Goal: Information Seeking & Learning: Learn about a topic

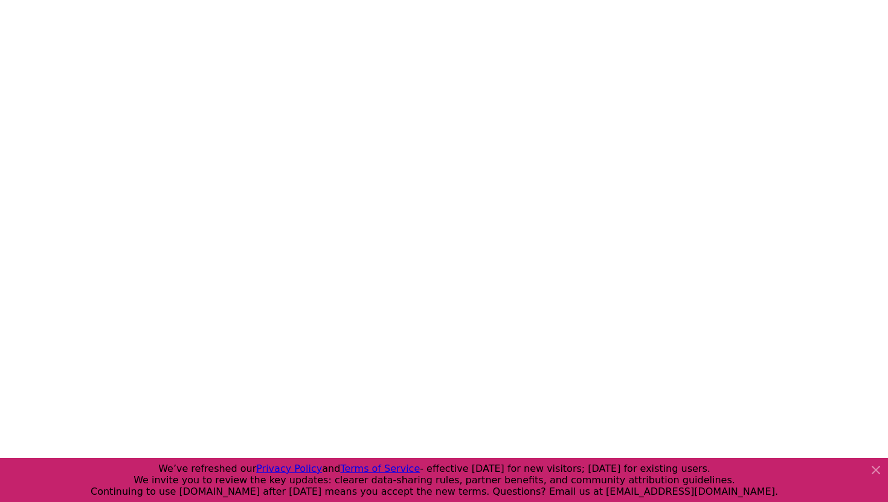
scroll to position [204, 0]
click at [876, 470] on icon at bounding box center [875, 470] width 7 height 7
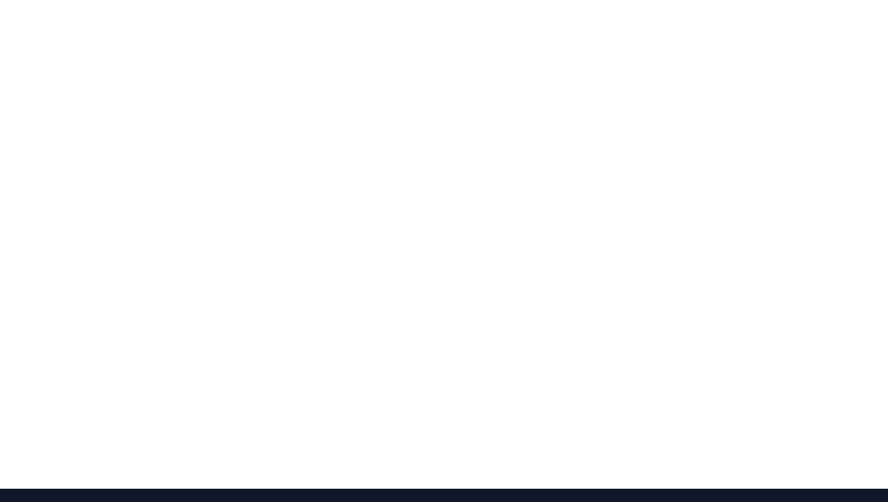
click at [871, 425] on div at bounding box center [444, 238] width 888 height 502
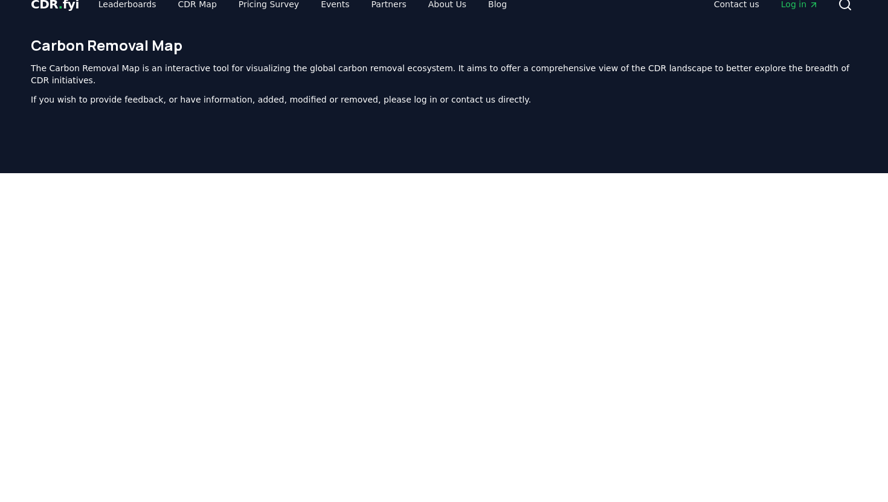
scroll to position [0, 0]
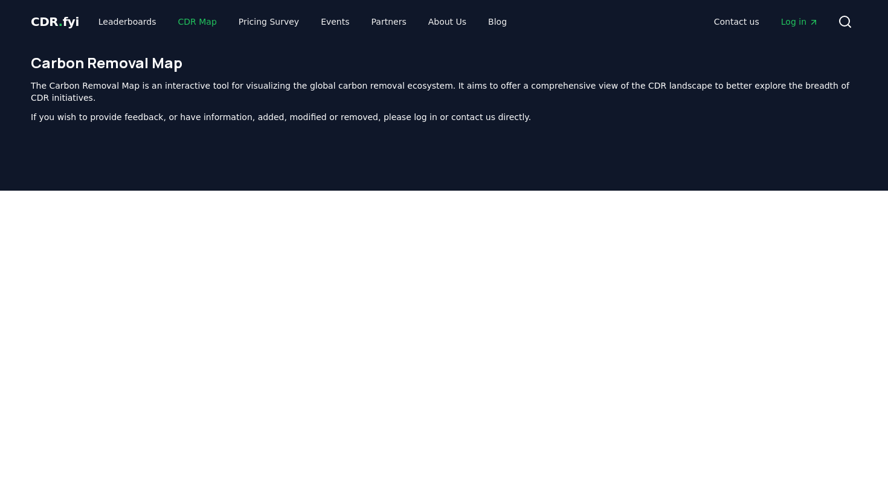
click at [196, 16] on link "CDR Map" at bounding box center [197, 22] width 58 height 22
click at [193, 20] on link "CDR Map" at bounding box center [197, 22] width 58 height 22
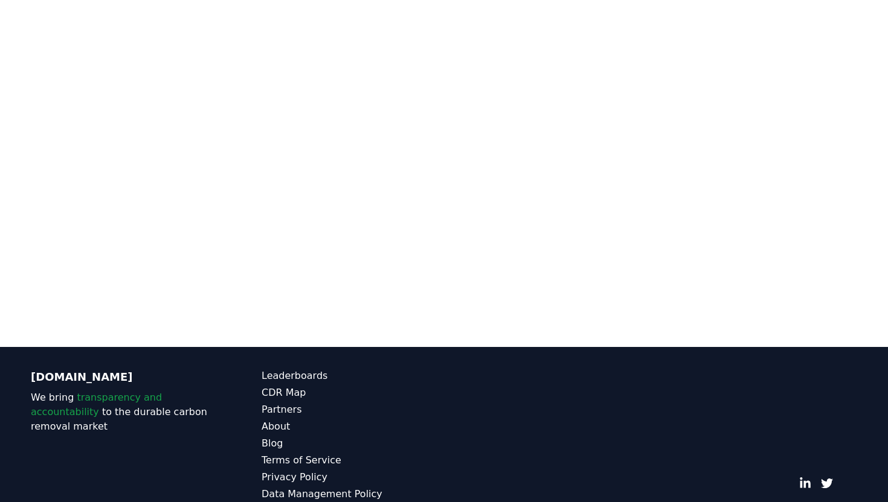
scroll to position [372, 0]
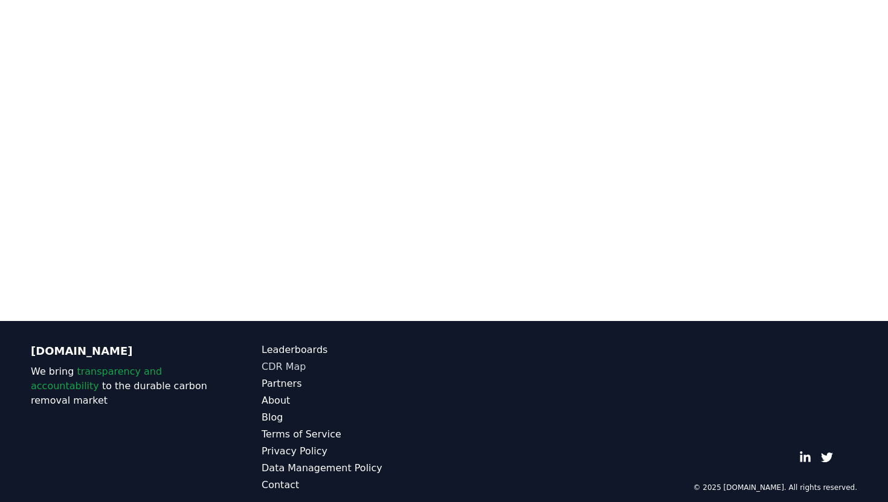
click at [282, 360] on link "CDR Map" at bounding box center [353, 367] width 182 height 14
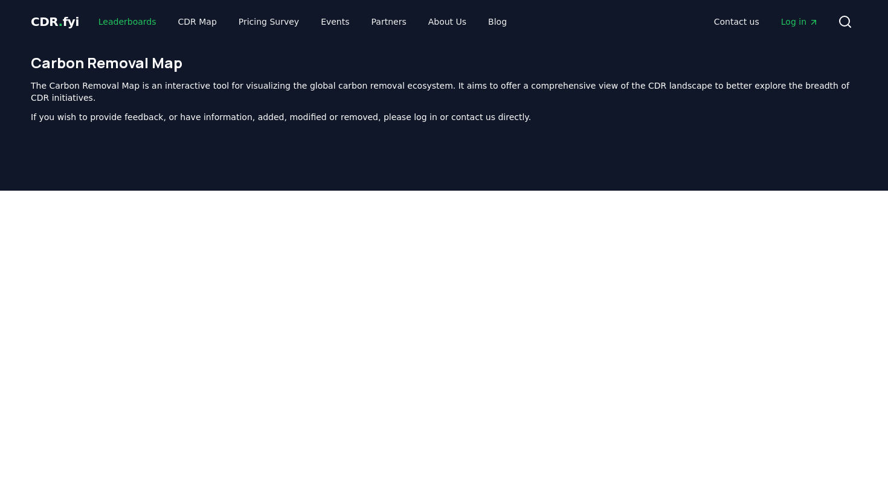
click at [142, 26] on link "Leaderboards" at bounding box center [127, 22] width 77 height 22
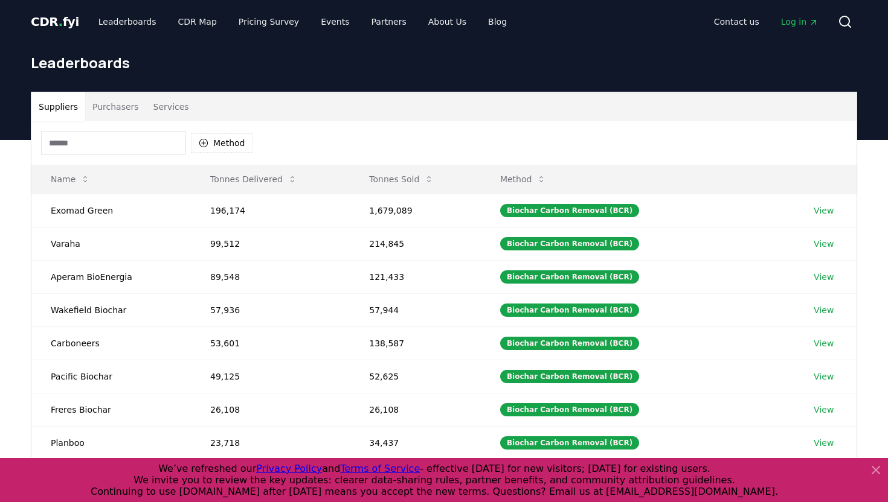
click at [874, 467] on icon at bounding box center [875, 470] width 14 height 14
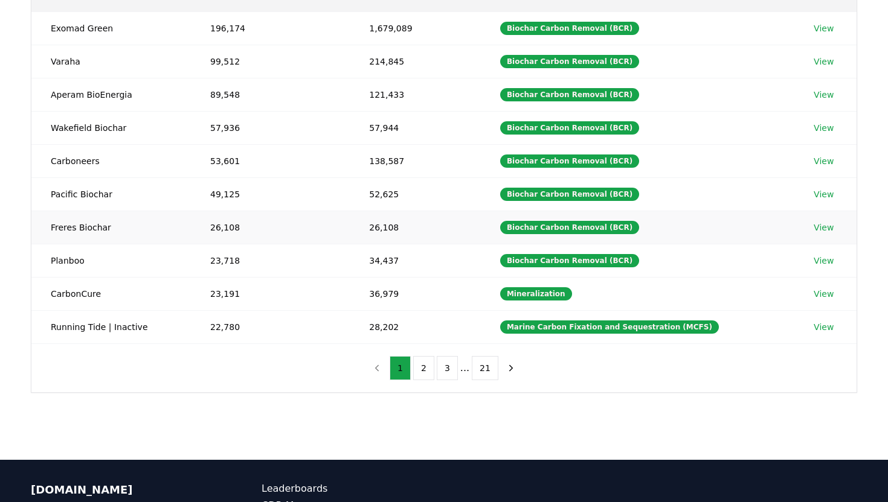
scroll to position [182, 0]
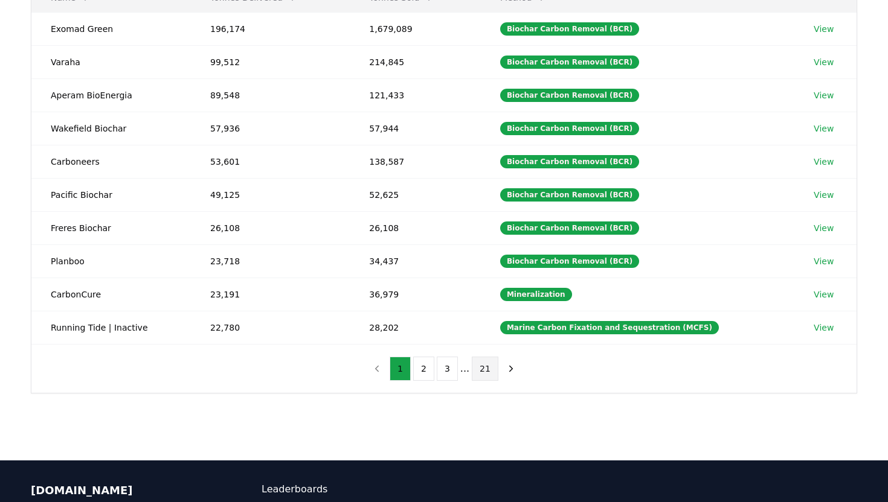
click at [490, 368] on button "21" at bounding box center [485, 369] width 27 height 24
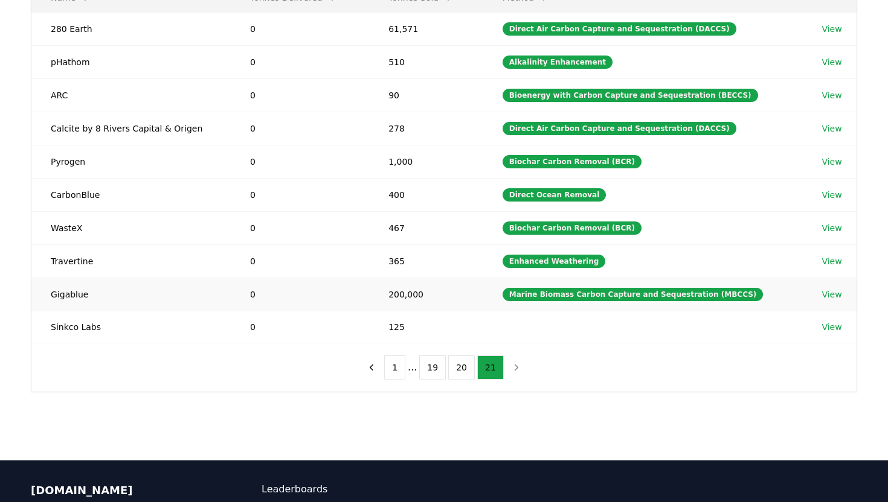
scroll to position [0, 0]
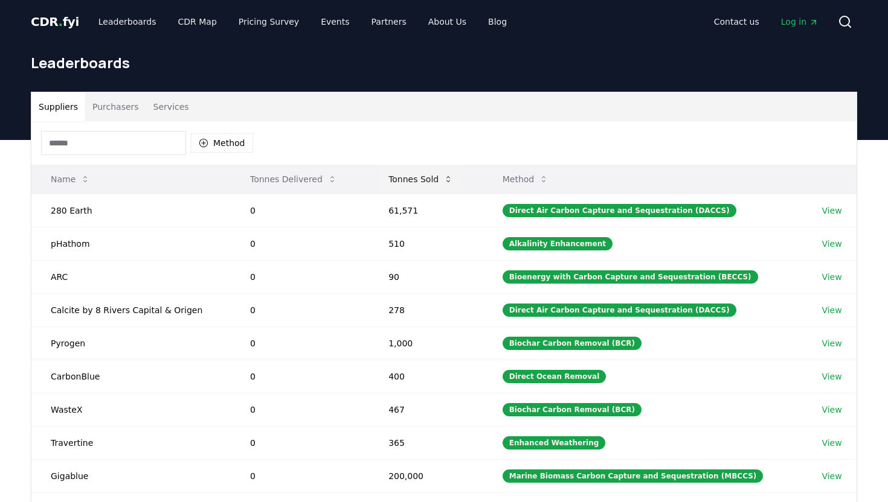
click at [408, 185] on button "Tonnes Sold" at bounding box center [421, 179] width 84 height 24
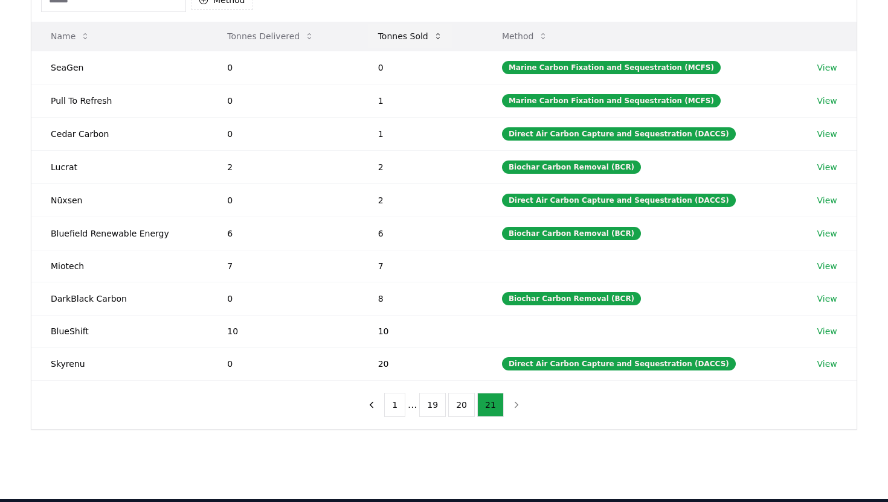
scroll to position [133, 0]
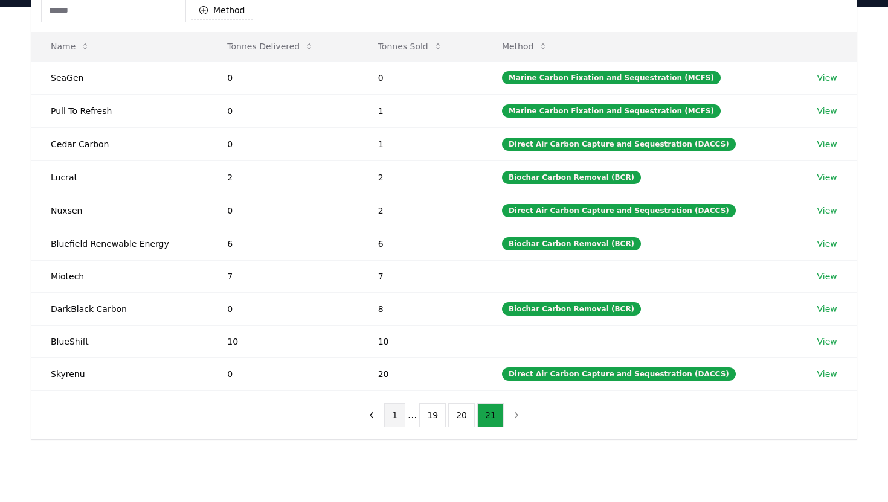
click at [397, 406] on button "1" at bounding box center [394, 415] width 21 height 24
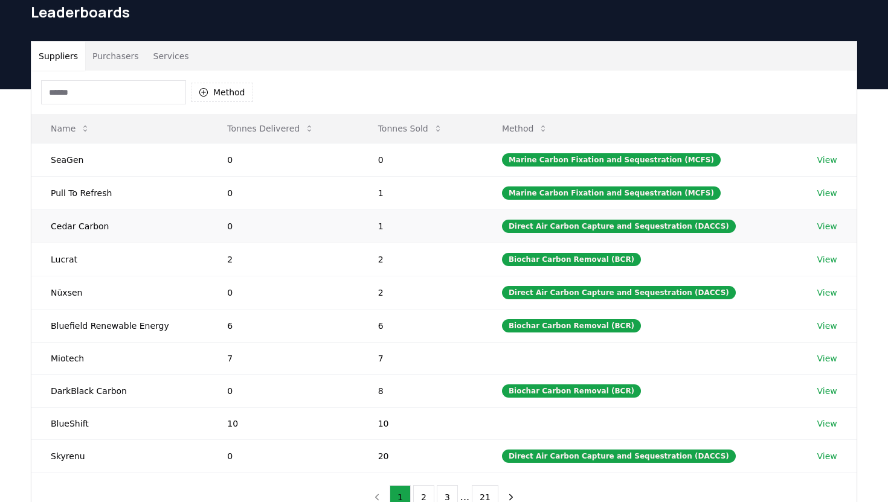
scroll to position [50, 0]
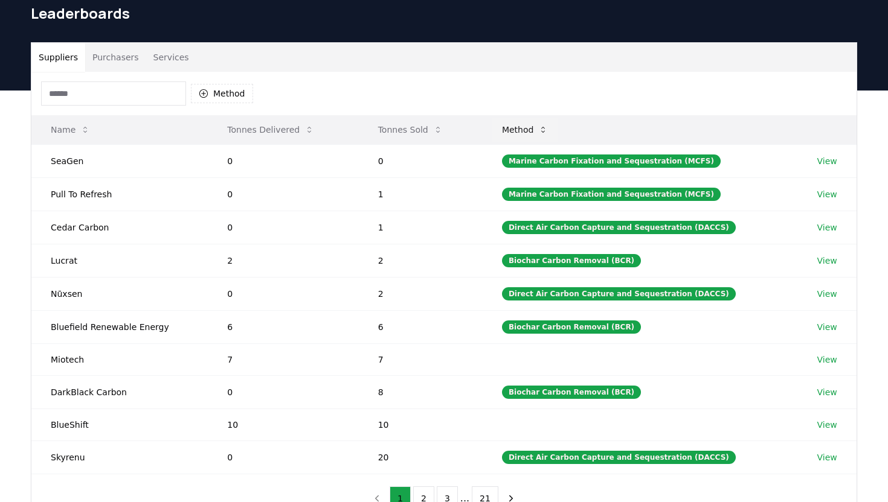
click at [525, 124] on button "Method" at bounding box center [525, 130] width 66 height 24
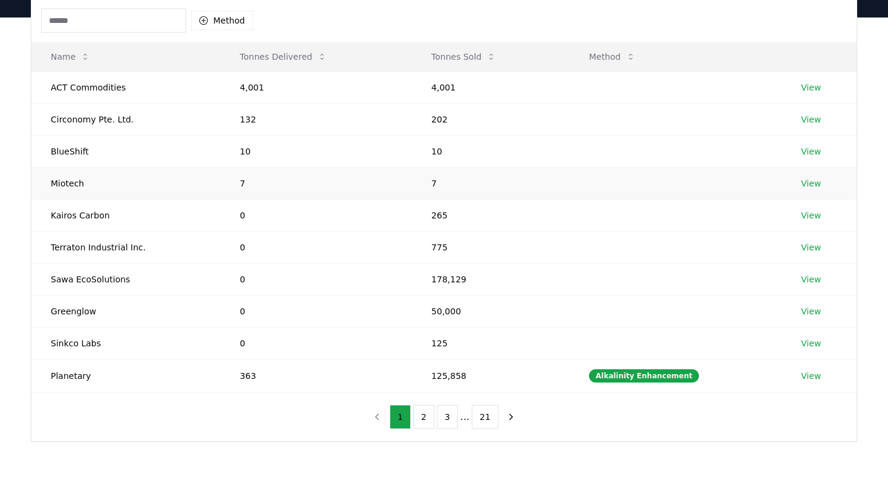
scroll to position [185, 0]
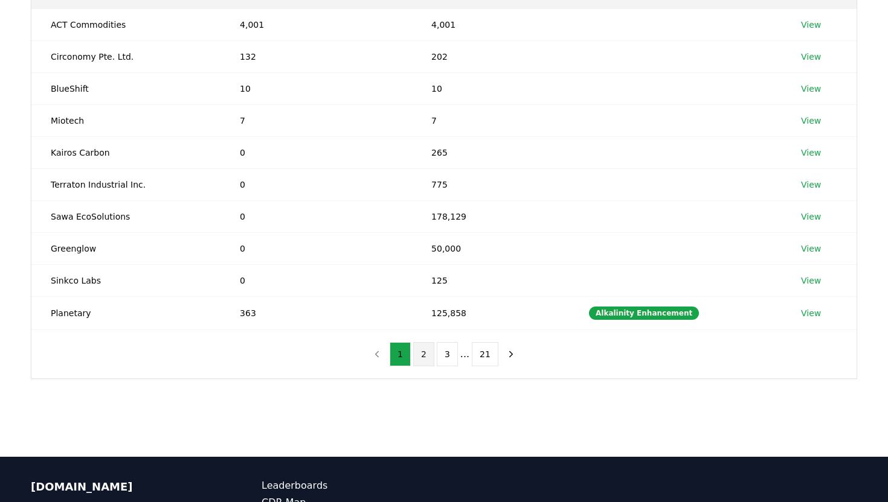
click at [426, 355] on button "2" at bounding box center [423, 354] width 21 height 24
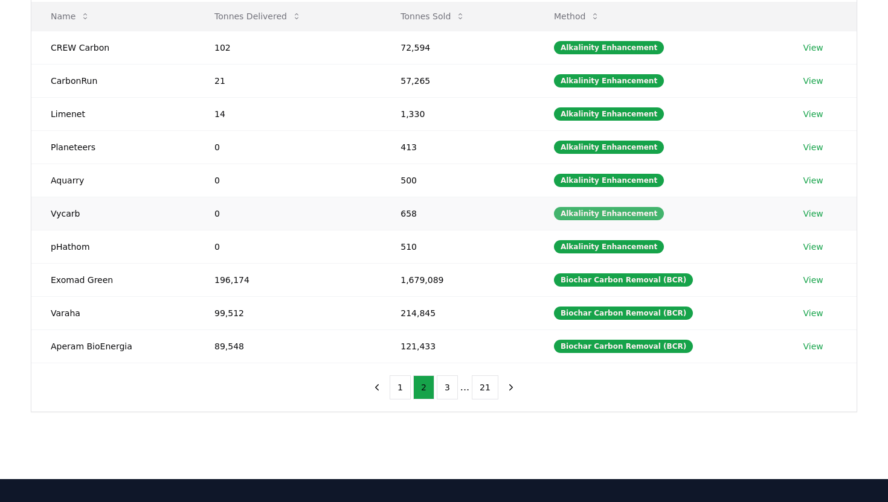
scroll to position [227, 0]
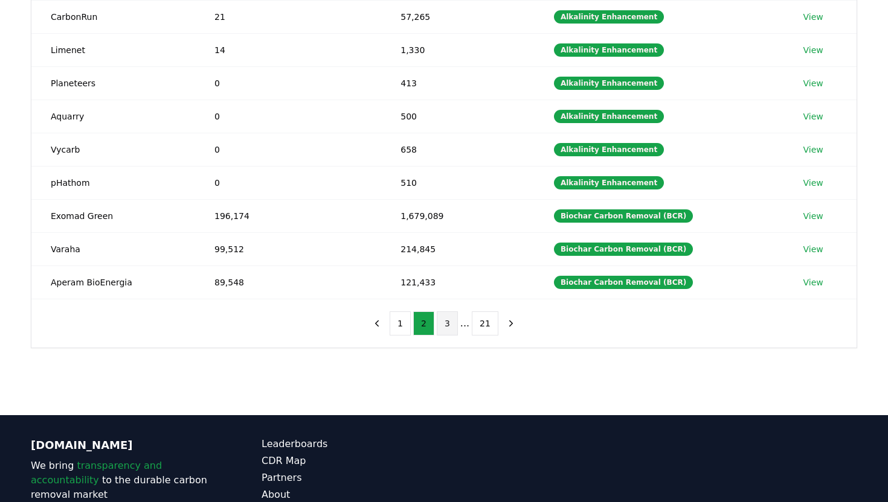
click at [445, 324] on button "3" at bounding box center [447, 324] width 21 height 24
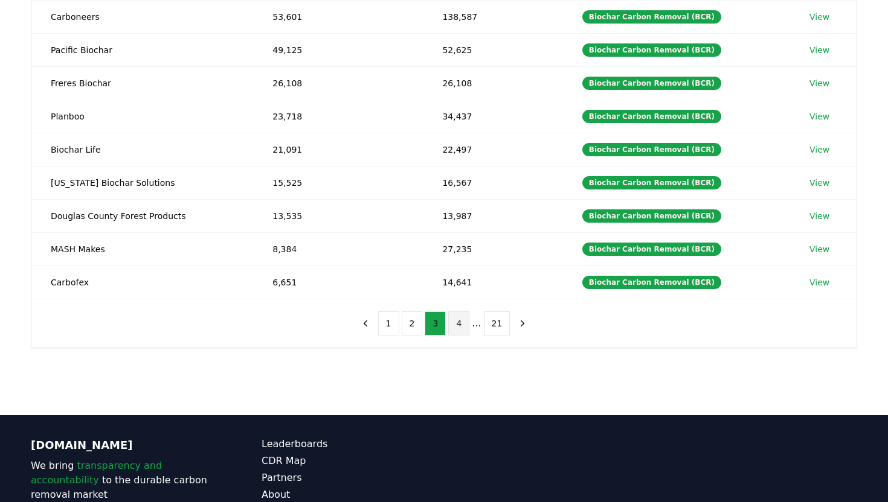
click at [469, 330] on button "4" at bounding box center [458, 324] width 21 height 24
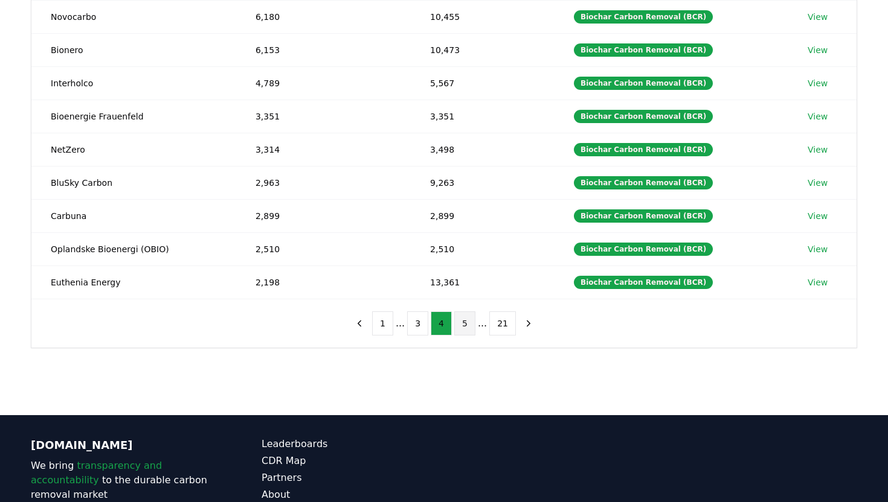
click at [463, 323] on button "5" at bounding box center [464, 324] width 21 height 24
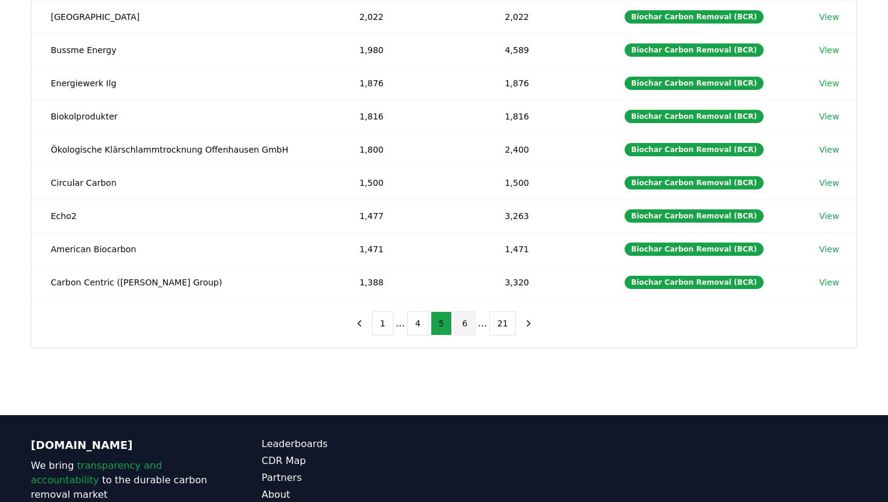
click at [466, 324] on button "6" at bounding box center [464, 324] width 21 height 24
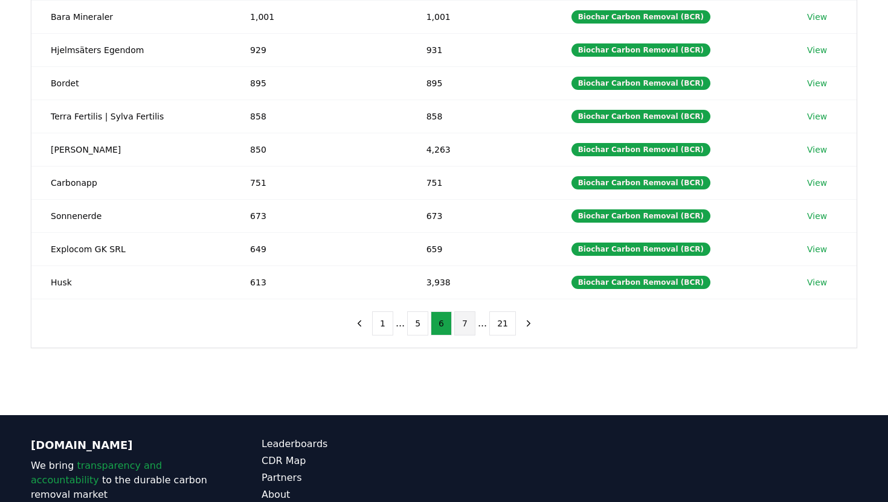
click at [466, 324] on button "7" at bounding box center [464, 324] width 21 height 24
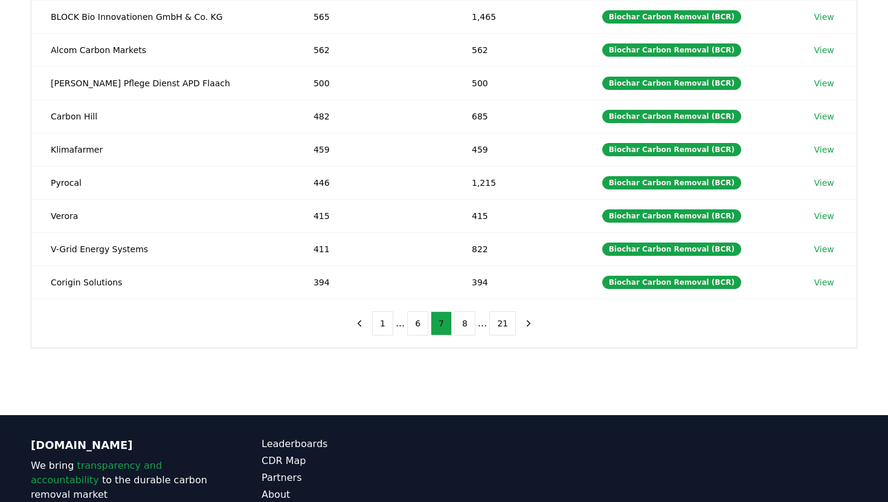
click at [466, 324] on button "8" at bounding box center [464, 324] width 21 height 24
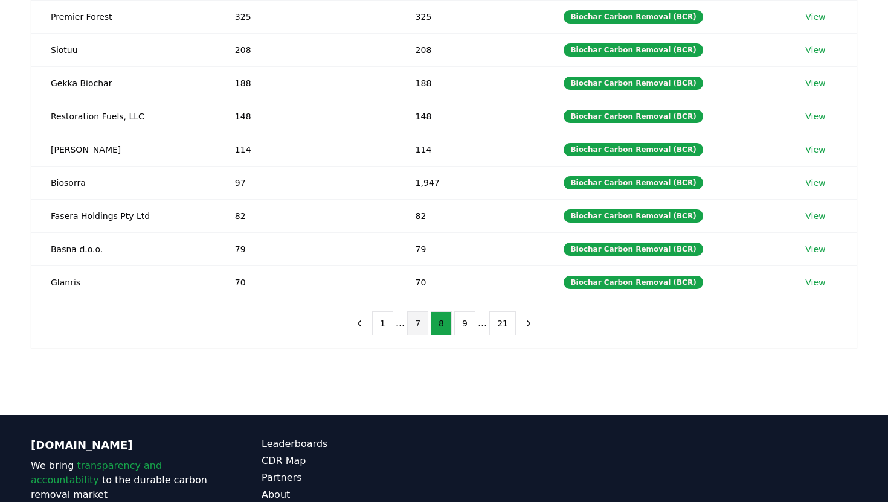
click at [466, 324] on button "9" at bounding box center [464, 324] width 21 height 24
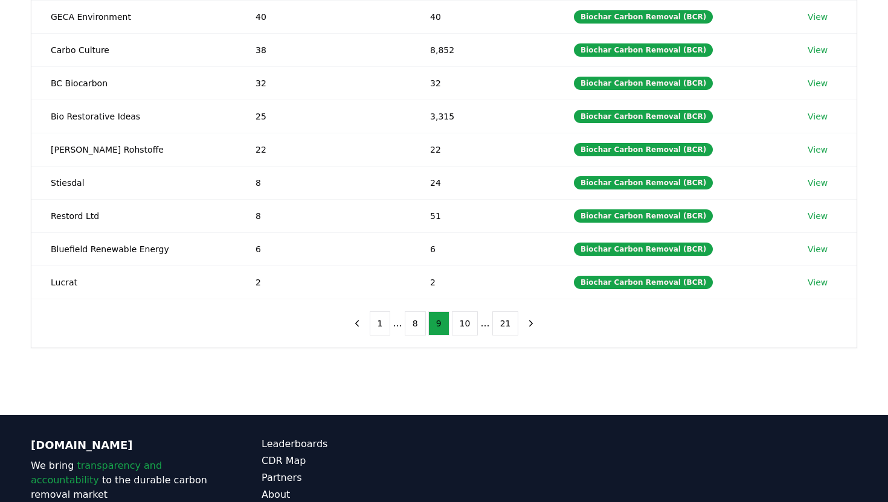
click at [466, 324] on button "10" at bounding box center [465, 324] width 27 height 24
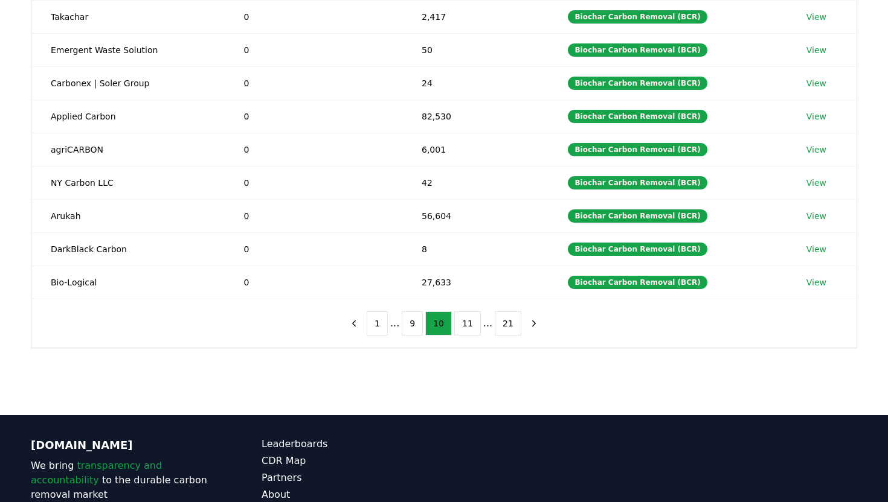
click at [466, 324] on button "11" at bounding box center [467, 324] width 27 height 24
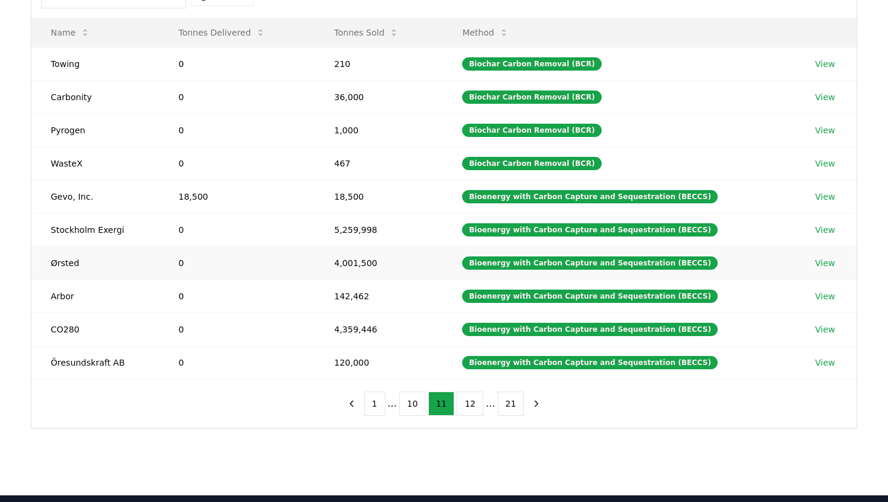
scroll to position [145, 0]
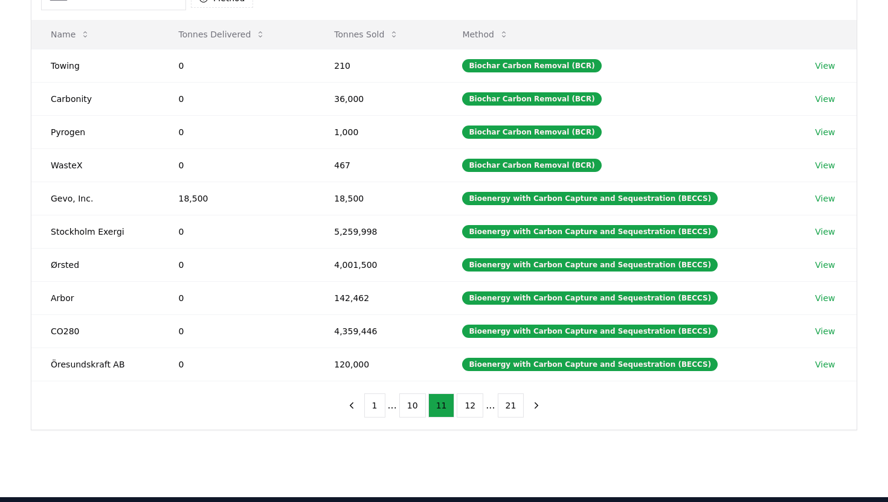
click at [467, 391] on div "1 ... 10 11 12 ... 21" at bounding box center [444, 406] width 230 height 48
click at [467, 405] on button "12" at bounding box center [470, 406] width 27 height 24
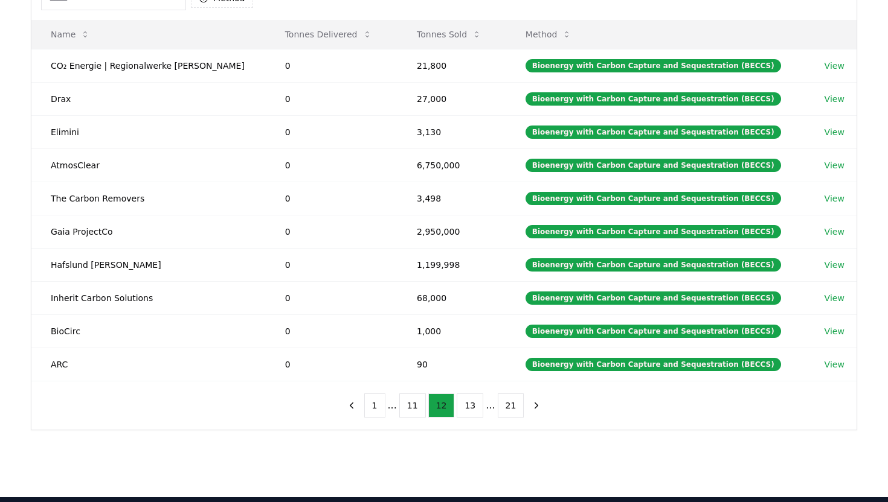
click at [467, 405] on button "13" at bounding box center [470, 406] width 27 height 24
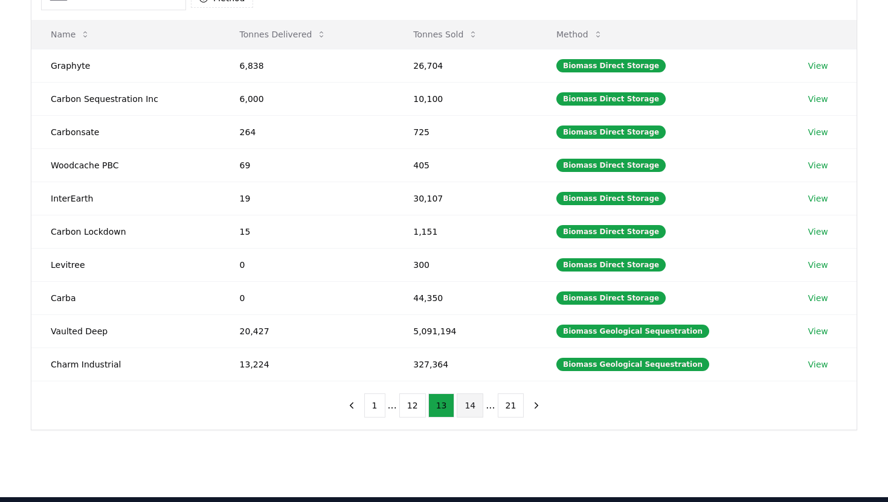
click at [470, 400] on button "14" at bounding box center [470, 406] width 27 height 24
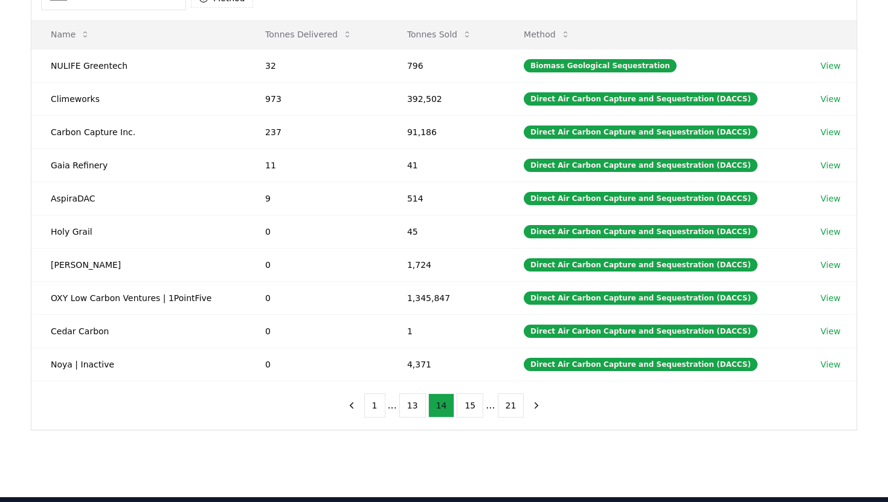
click at [470, 400] on button "15" at bounding box center [470, 406] width 27 height 24
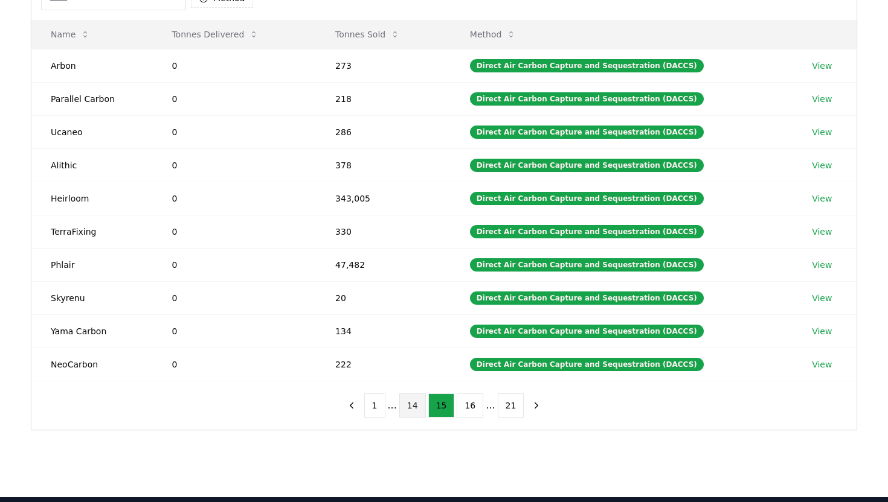
click at [470, 400] on button "16" at bounding box center [470, 406] width 27 height 24
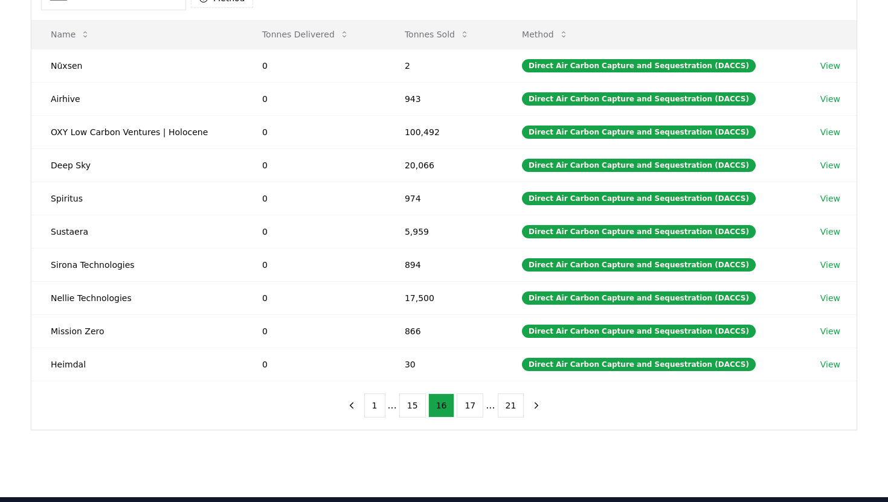
click at [470, 400] on button "17" at bounding box center [470, 406] width 27 height 24
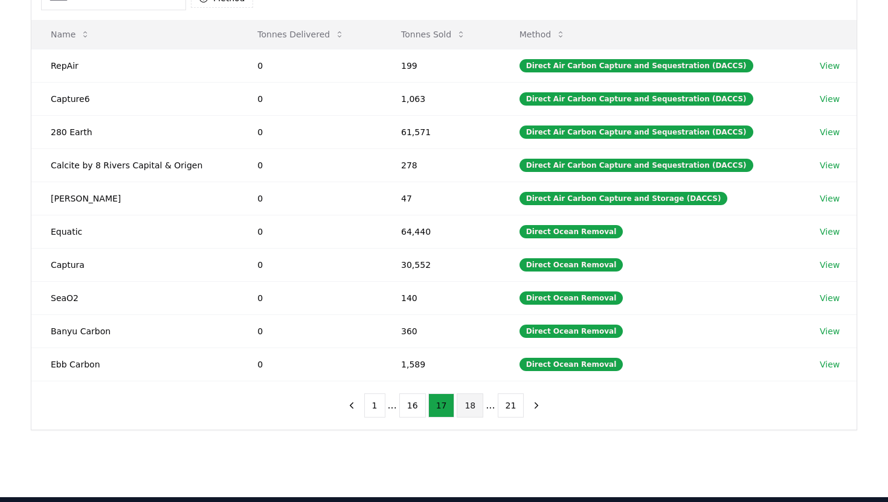
click at [469, 409] on button "18" at bounding box center [470, 406] width 27 height 24
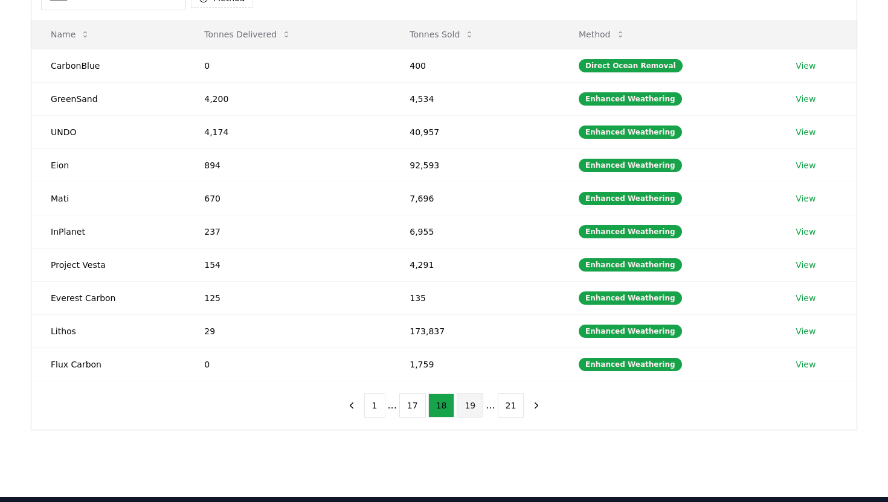
click at [472, 407] on button "19" at bounding box center [470, 406] width 27 height 24
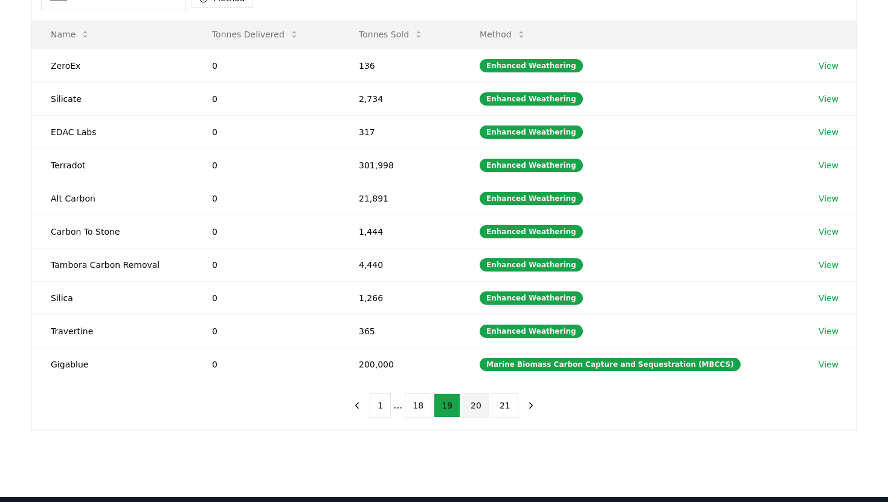
click at [471, 407] on button "20" at bounding box center [476, 406] width 27 height 24
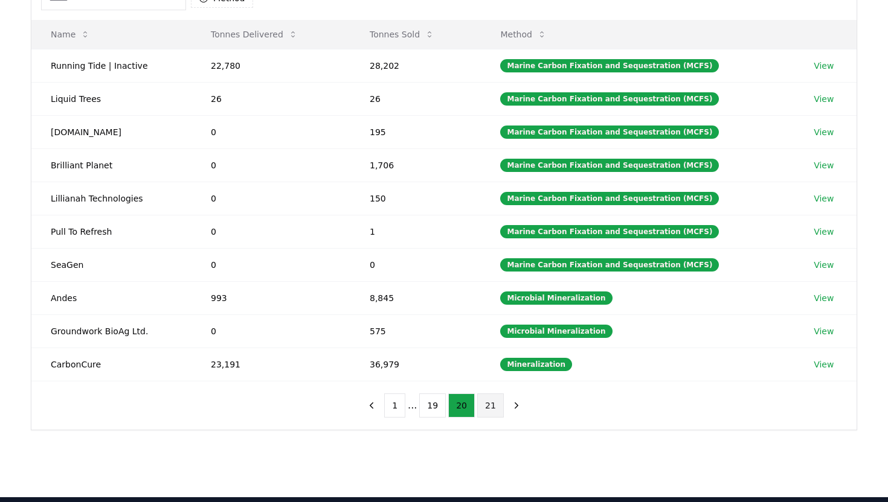
click at [490, 404] on button "21" at bounding box center [490, 406] width 27 height 24
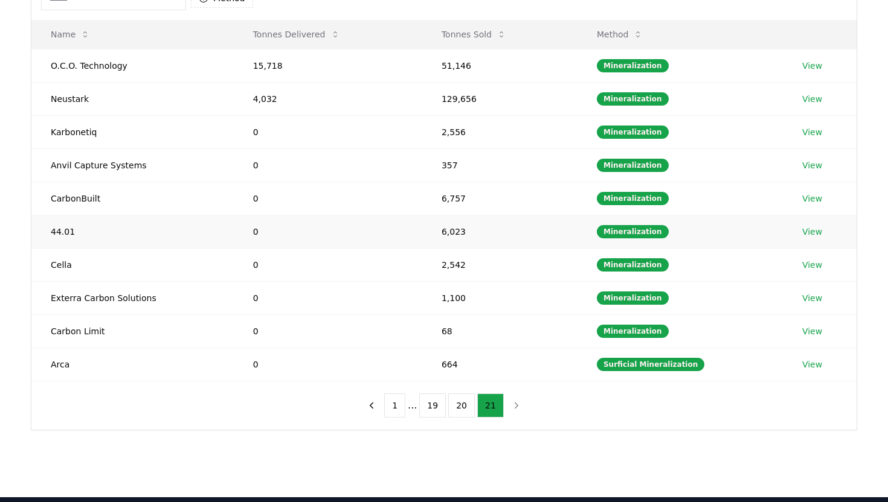
scroll to position [0, 0]
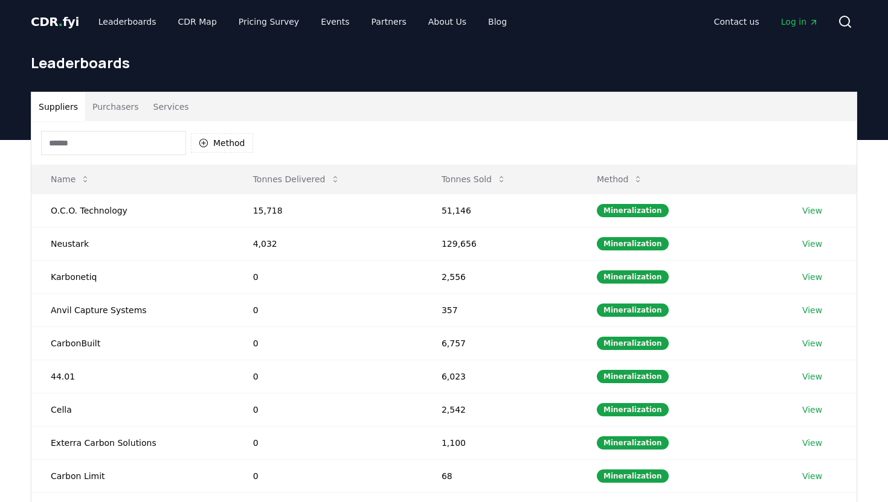
click at [106, 105] on button "Purchasers" at bounding box center [115, 106] width 61 height 29
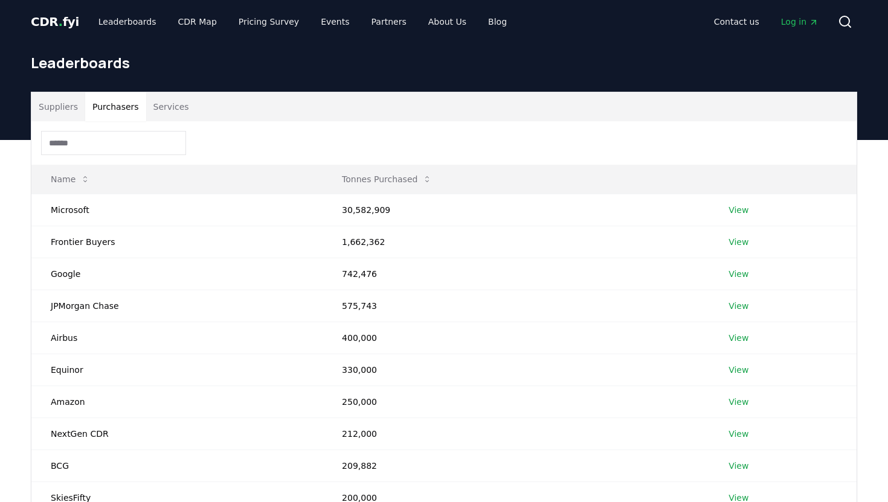
click at [157, 103] on button "Services" at bounding box center [171, 106] width 50 height 29
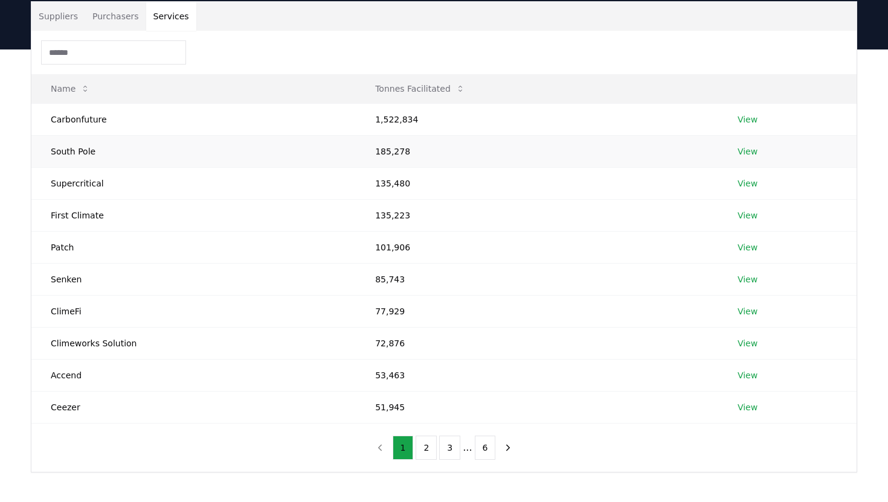
scroll to position [95, 0]
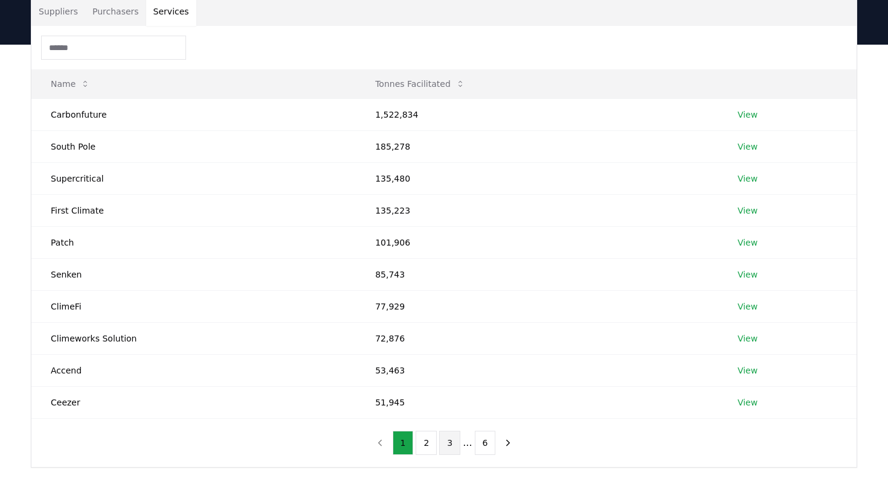
click at [453, 447] on button "3" at bounding box center [449, 443] width 21 height 24
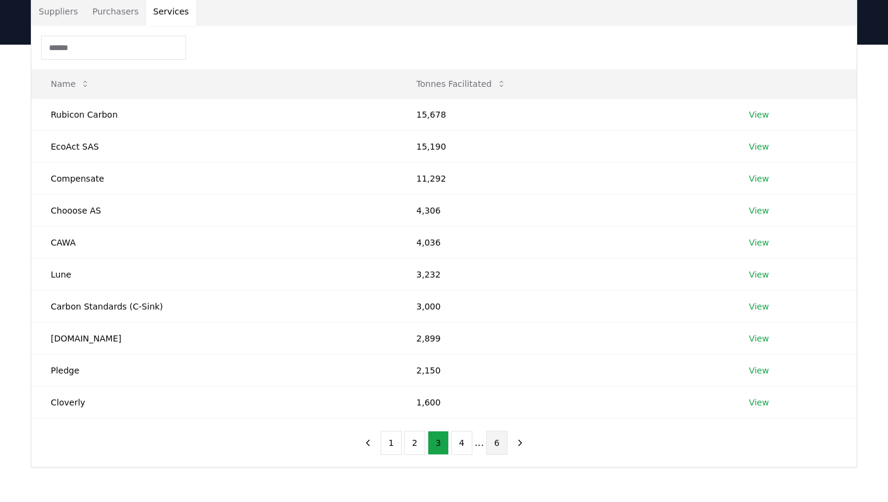
click at [495, 445] on button "6" at bounding box center [496, 443] width 21 height 24
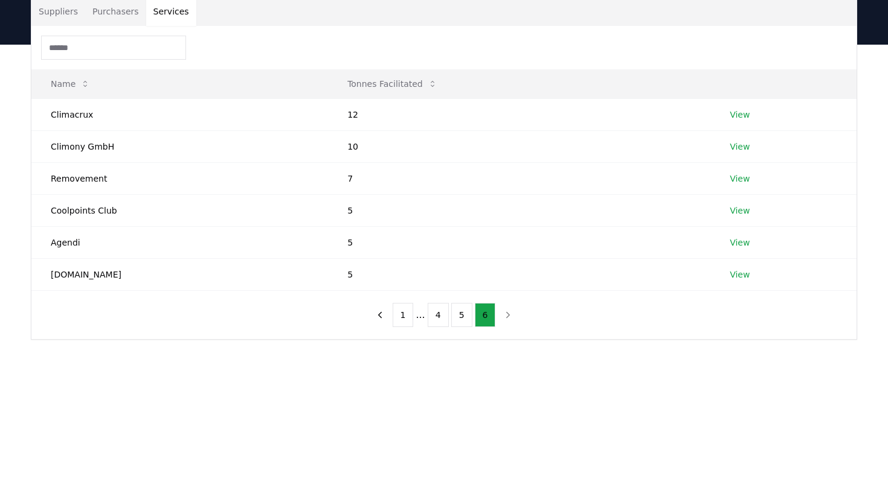
click at [125, 16] on button "Purchasers" at bounding box center [115, 11] width 61 height 29
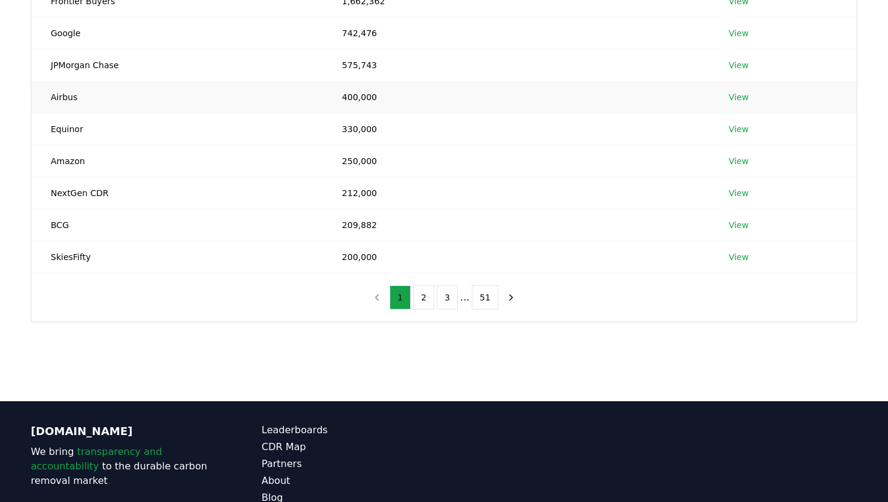
scroll to position [246, 0]
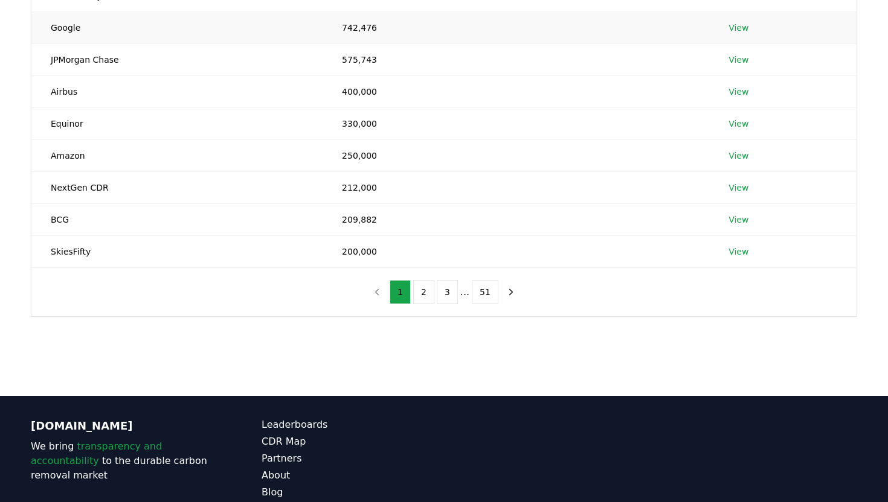
click at [739, 29] on link "View" at bounding box center [738, 28] width 20 height 12
click at [62, 223] on td "BCG" at bounding box center [176, 220] width 291 height 32
click at [734, 216] on link "View" at bounding box center [738, 220] width 20 height 12
click at [485, 290] on button "51" at bounding box center [485, 292] width 27 height 24
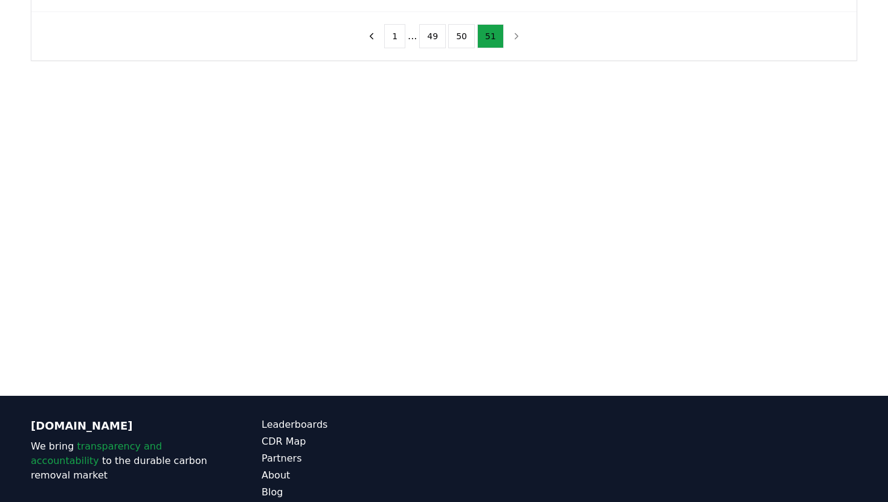
scroll to position [0, 0]
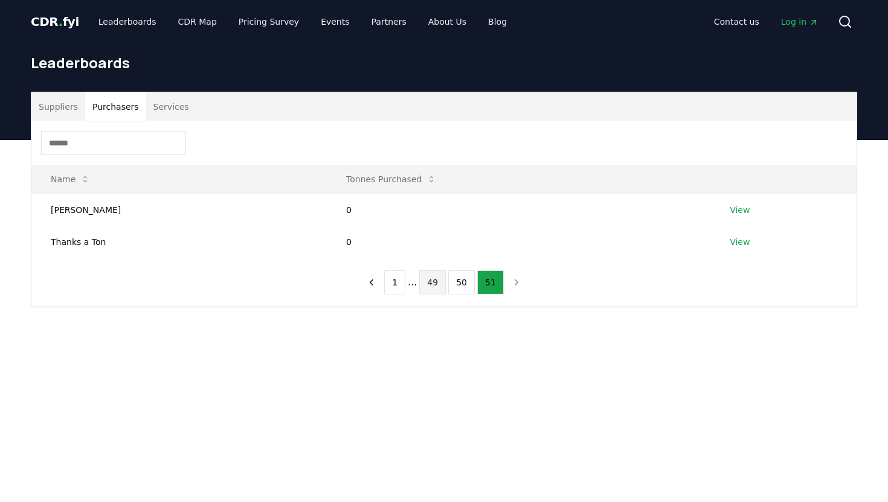
click at [434, 287] on button "49" at bounding box center [432, 283] width 27 height 24
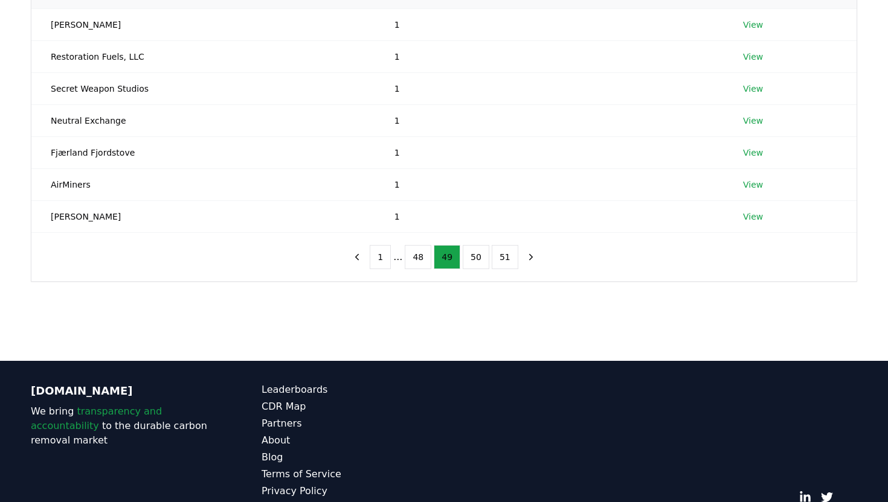
scroll to position [210, 0]
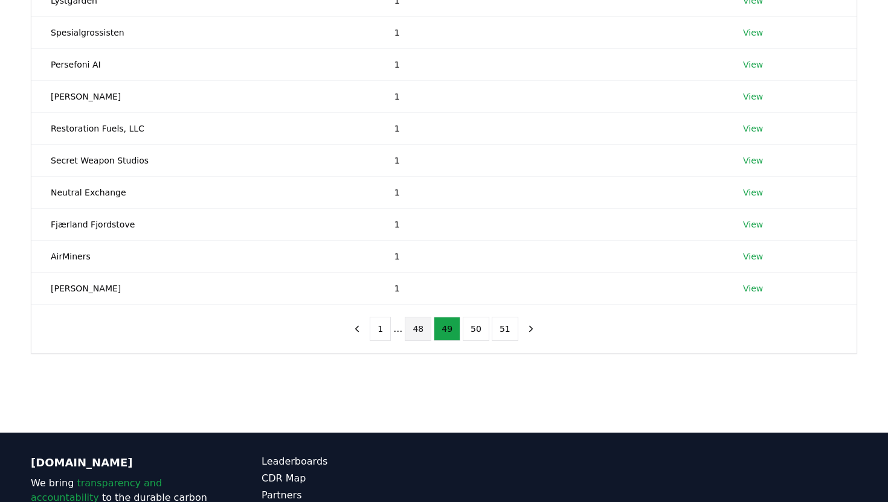
click at [417, 328] on button "48" at bounding box center [418, 329] width 27 height 24
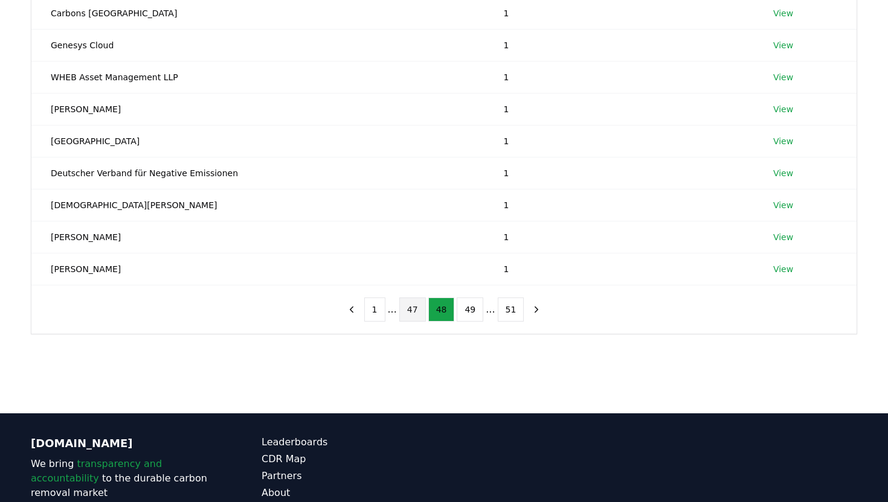
scroll to position [232, 0]
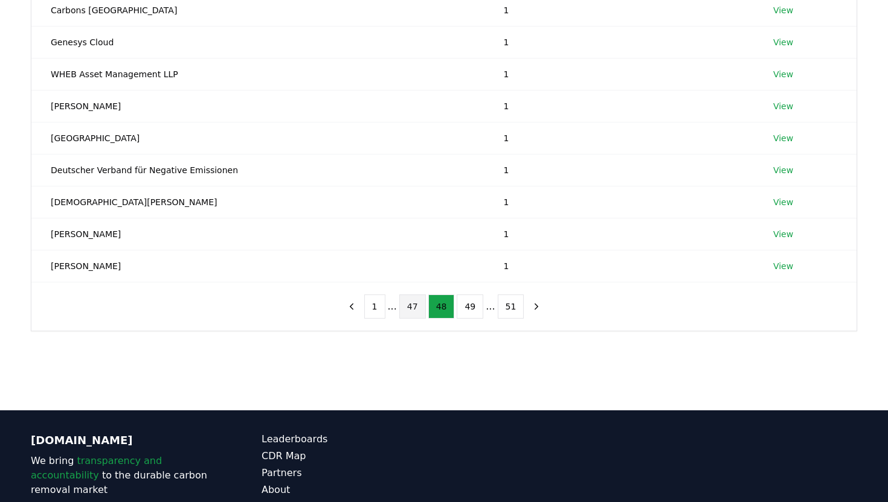
click at [414, 310] on button "47" at bounding box center [412, 307] width 27 height 24
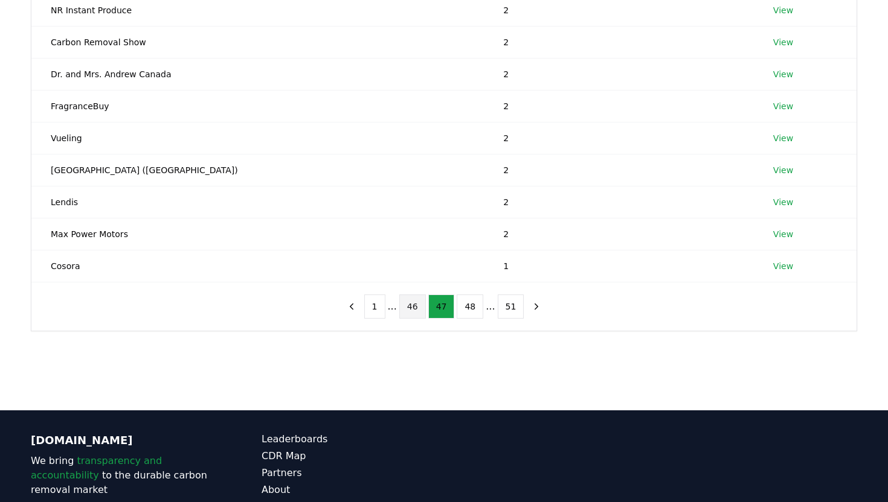
click at [414, 310] on button "46" at bounding box center [412, 307] width 27 height 24
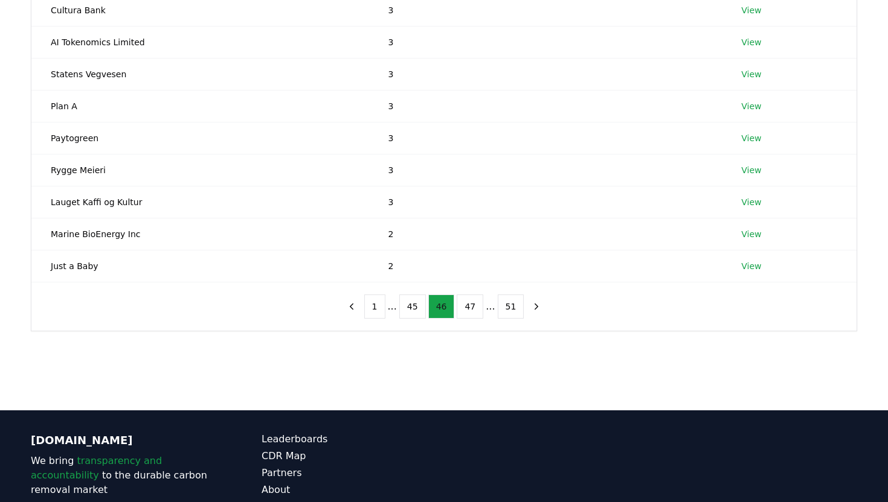
click at [414, 310] on button "45" at bounding box center [412, 307] width 27 height 24
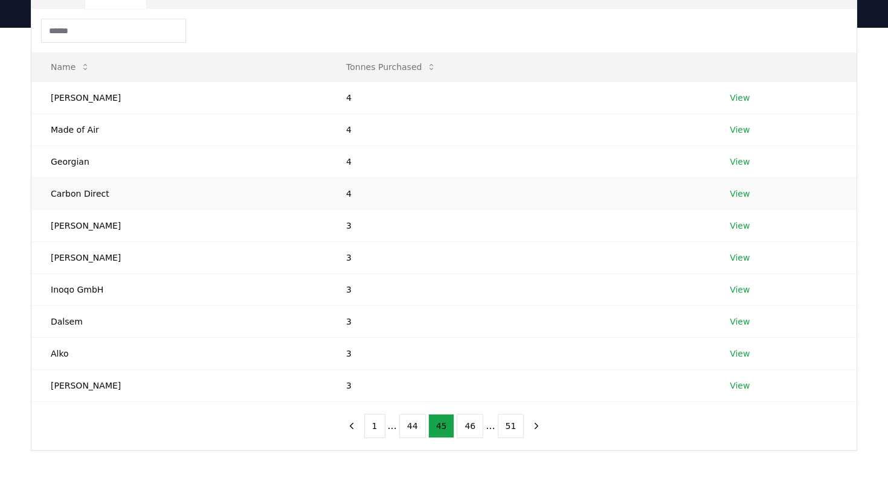
scroll to position [119, 0]
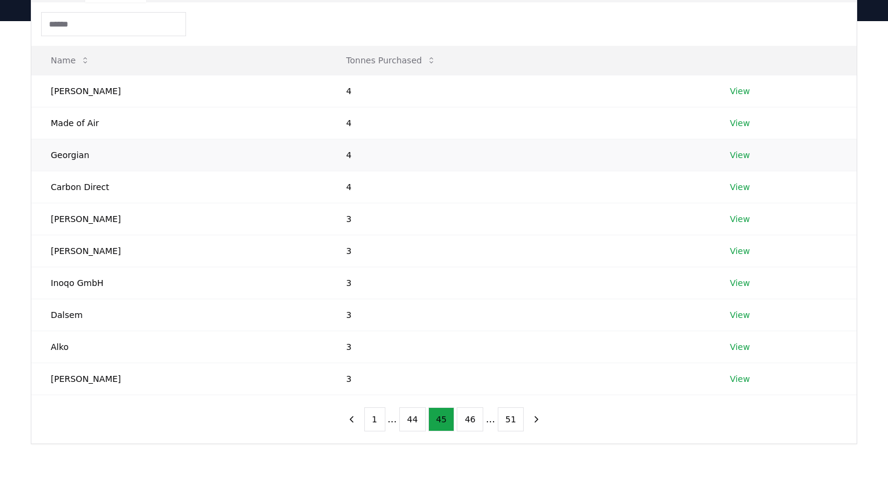
click at [734, 150] on link "View" at bounding box center [740, 155] width 20 height 12
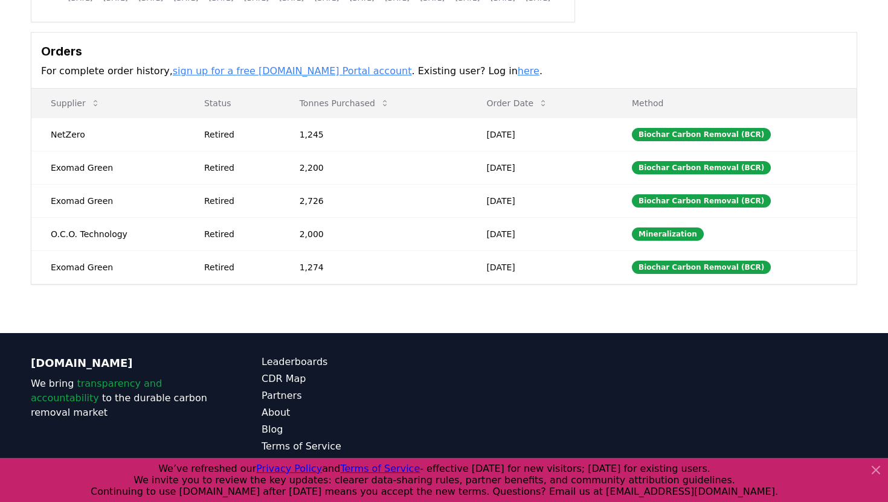
scroll to position [315, 0]
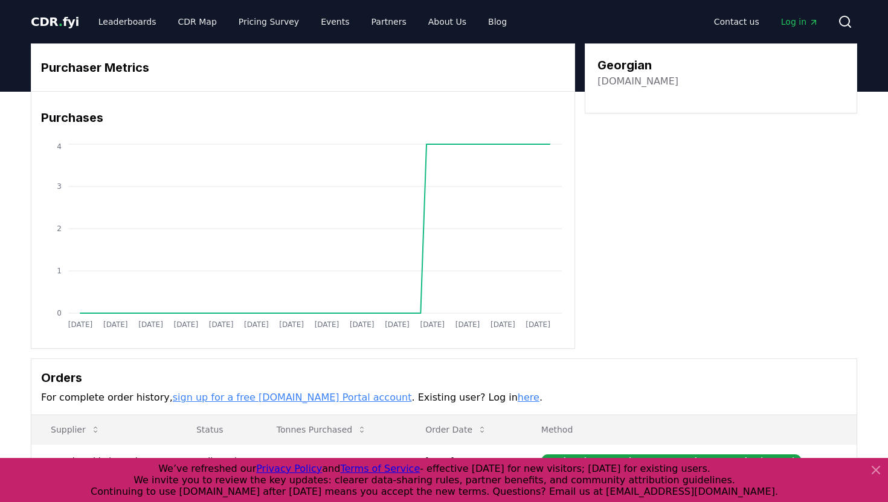
click at [632, 82] on link "[DOMAIN_NAME]" at bounding box center [637, 81] width 81 height 14
